Goal: Navigation & Orientation: Find specific page/section

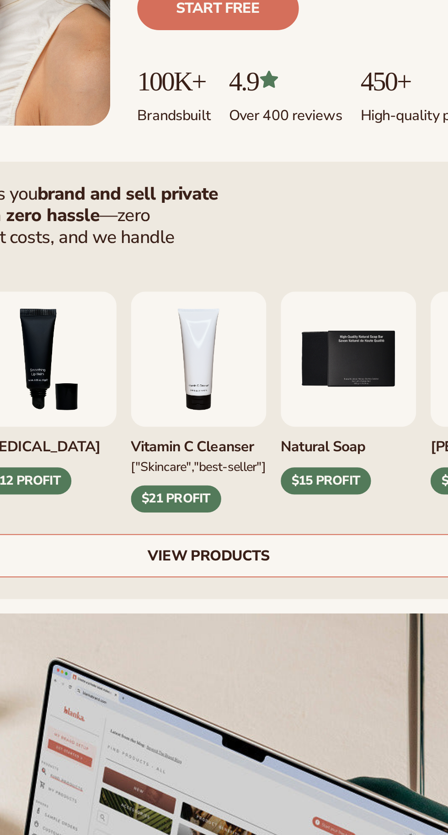
scroll to position [5, 0]
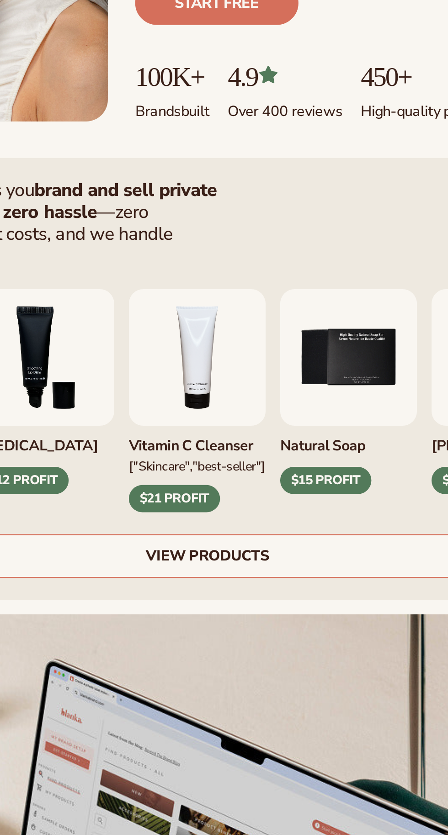
click at [289, 473] on link "VIEW PRODUCTS" at bounding box center [224, 474] width 382 height 22
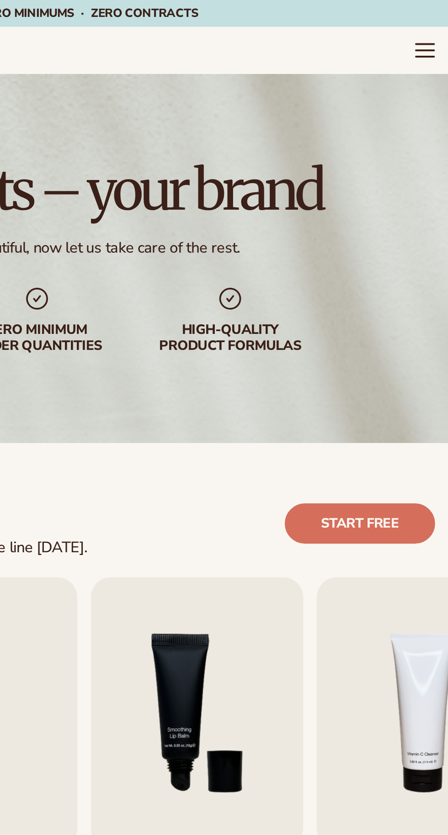
click at [433, 27] on icon "Menu" at bounding box center [435, 27] width 10 height 0
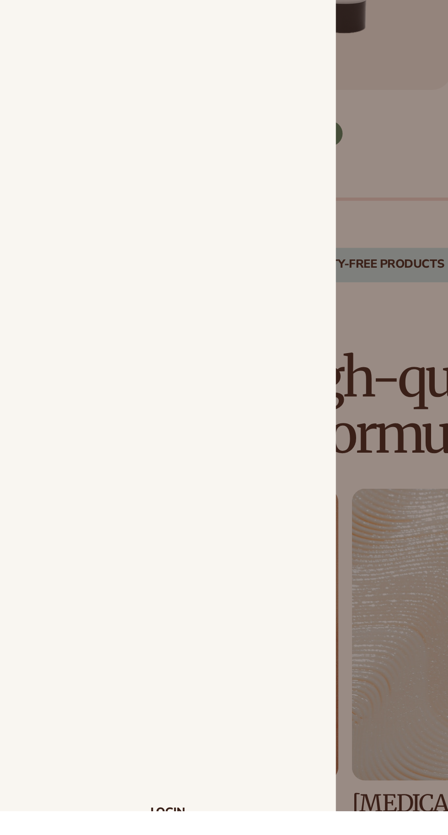
scroll to position [33, 0]
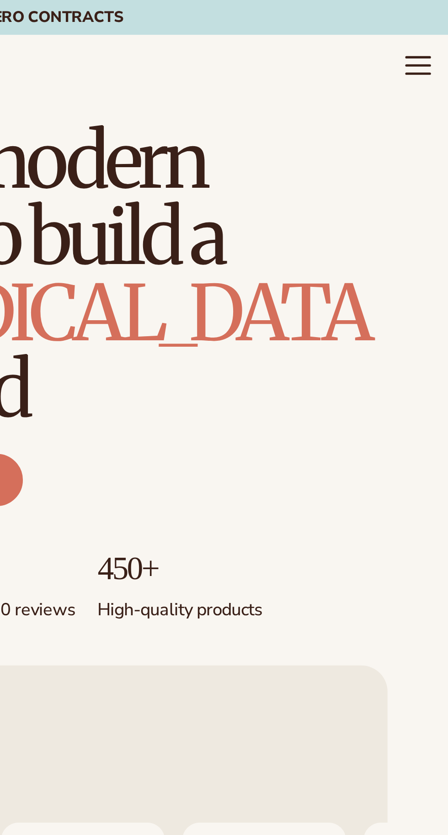
click at [434, 24] on icon "Menu" at bounding box center [435, 24] width 10 height 0
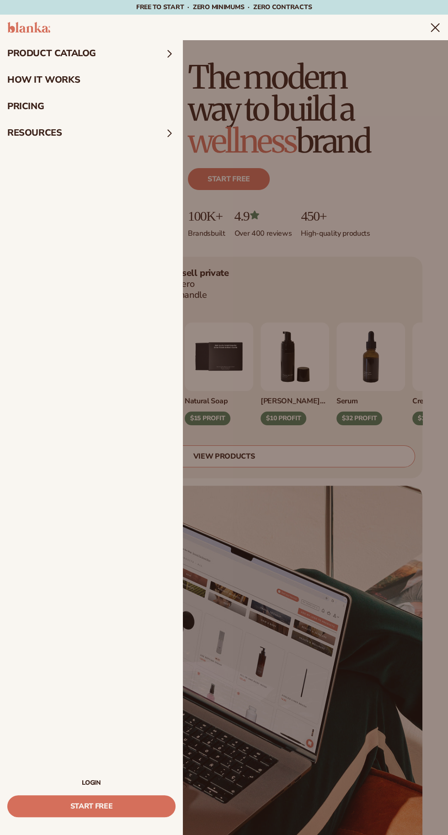
click at [110, 784] on link "LOGIN" at bounding box center [91, 783] width 168 height 6
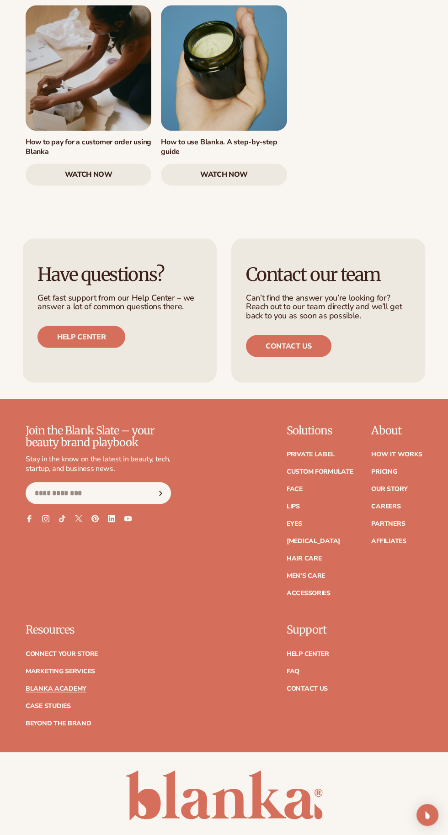
scroll to position [1727, 0]
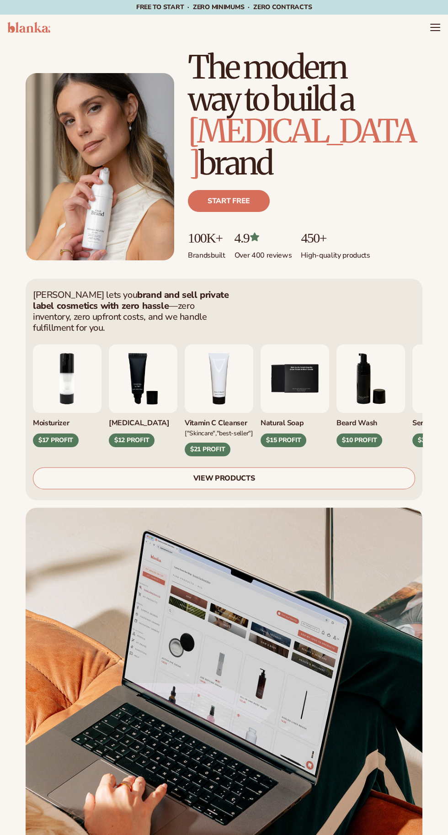
click at [108, 489] on link "VIEW PRODUCTS" at bounding box center [224, 478] width 382 height 22
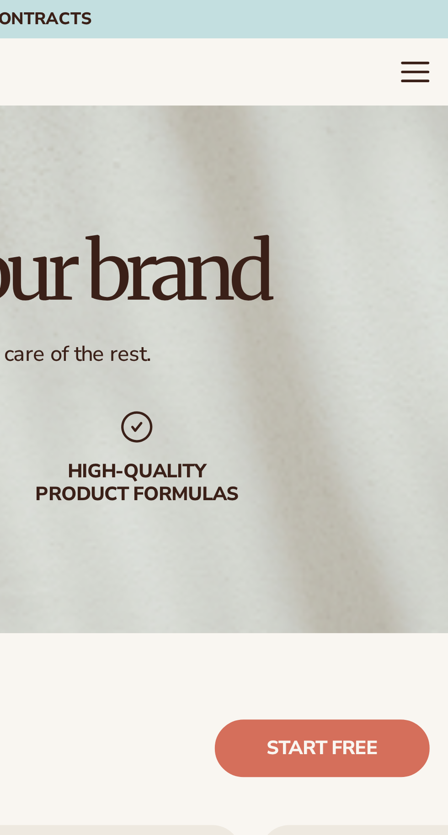
click at [434, 24] on icon "Menu" at bounding box center [435, 24] width 10 height 0
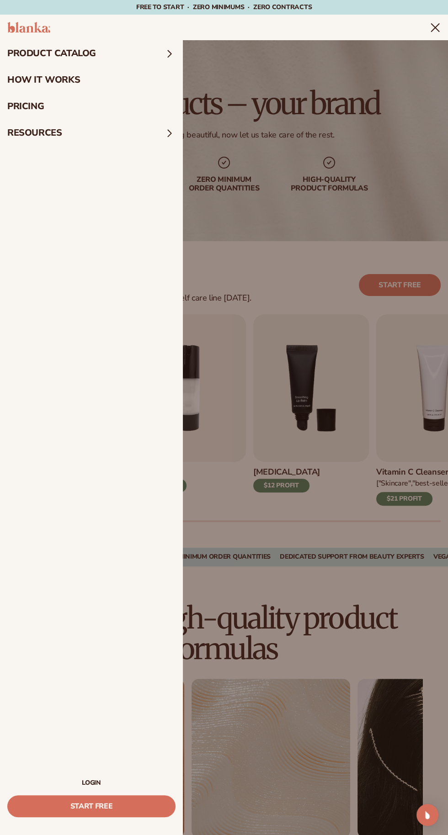
click at [99, 783] on link "LOGIN" at bounding box center [91, 783] width 168 height 6
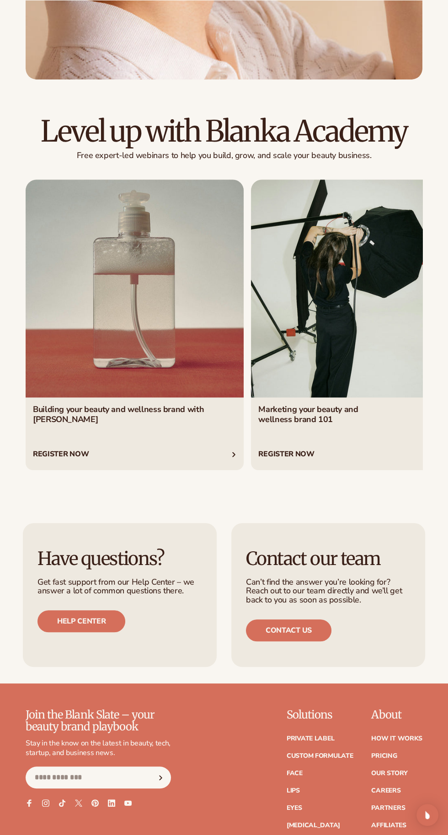
scroll to position [4810, 0]
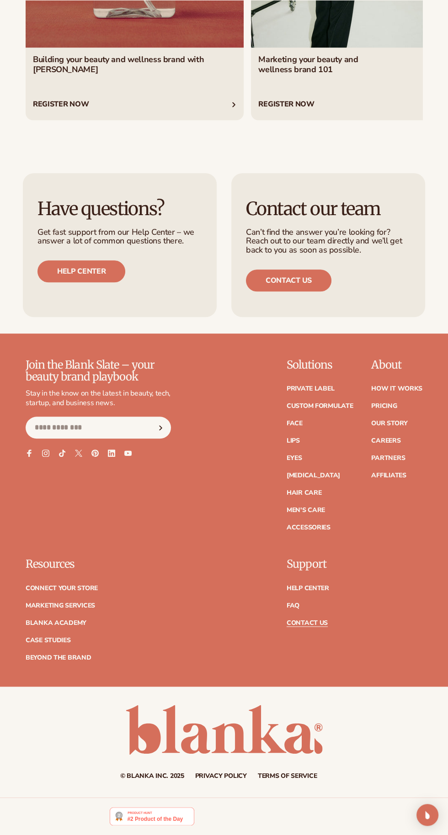
click at [323, 626] on link "Contact Us" at bounding box center [306, 623] width 41 height 6
